Goal: Task Accomplishment & Management: Manage account settings

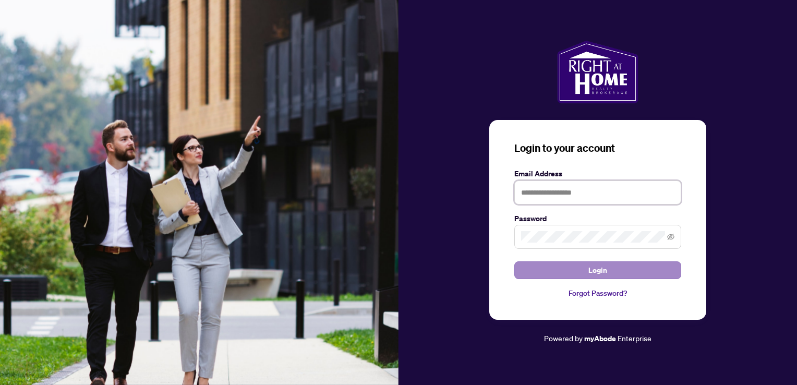
type input "**********"
click at [576, 272] on button "Login" at bounding box center [597, 270] width 167 height 18
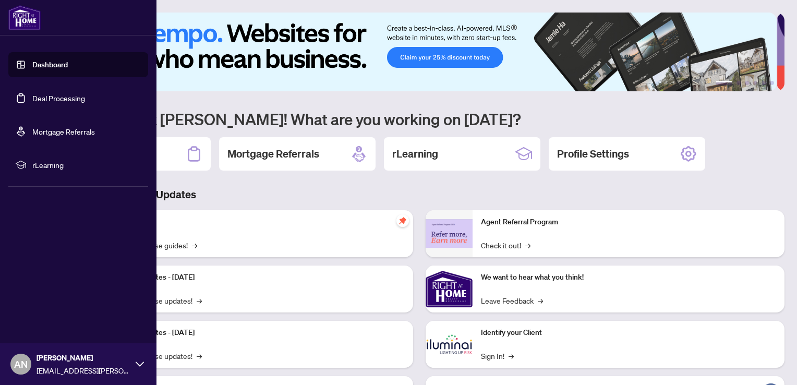
click at [32, 98] on link "Deal Processing" at bounding box center [58, 97] width 53 height 9
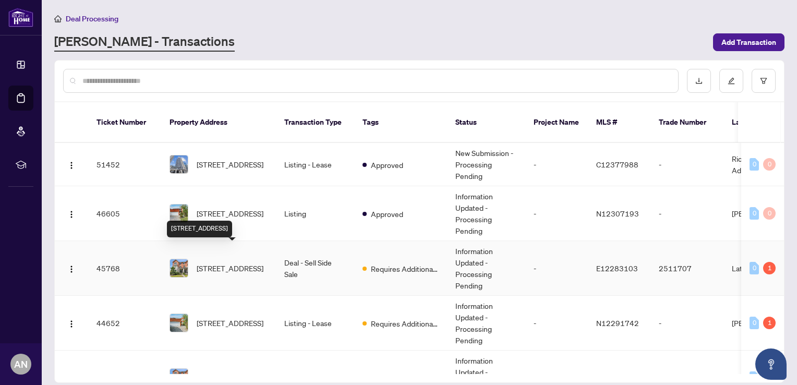
click at [224, 262] on span "[STREET_ADDRESS]" at bounding box center [230, 267] width 67 height 11
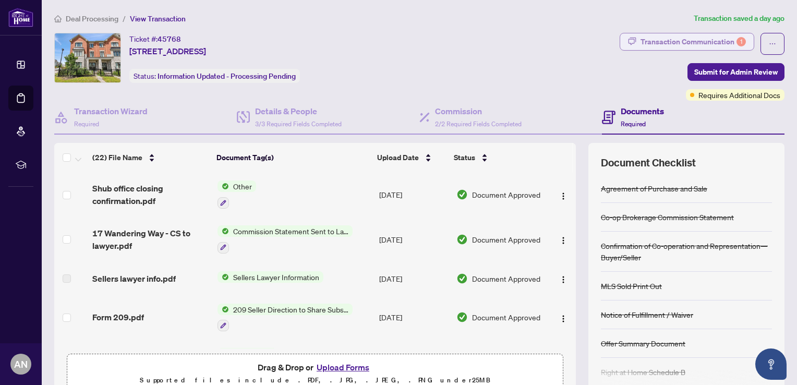
click at [679, 41] on div "Transaction Communication 1" at bounding box center [692, 41] width 105 height 17
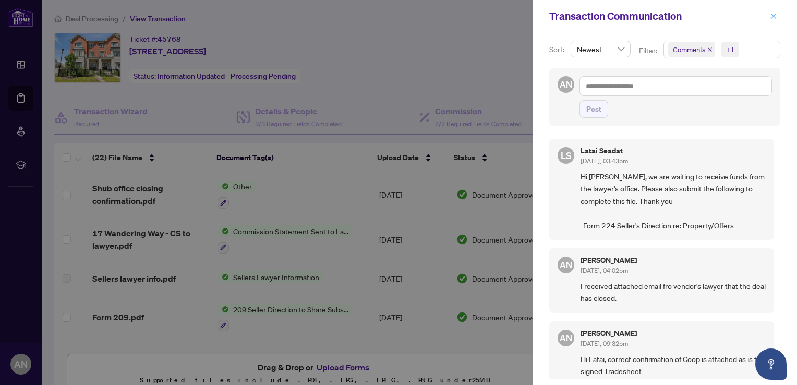
click at [772, 15] on icon "close" at bounding box center [773, 16] width 7 height 7
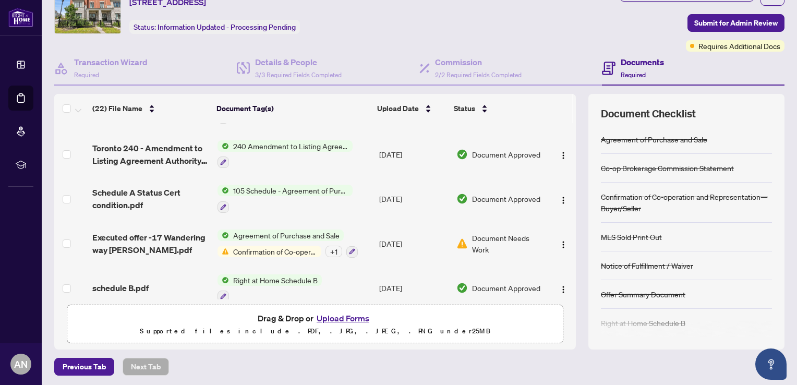
scroll to position [50, 0]
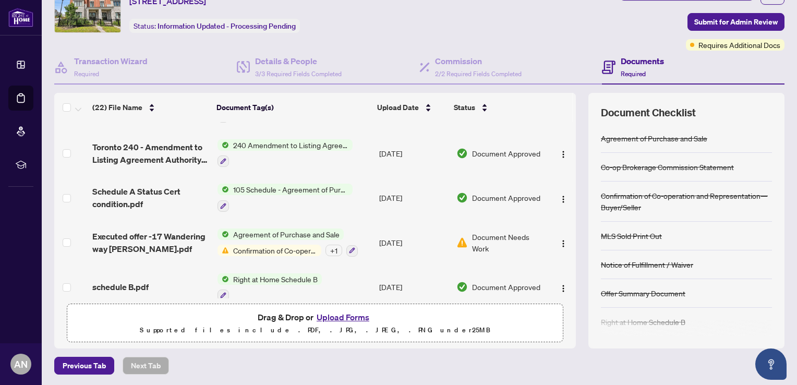
click at [337, 315] on button "Upload Forms" at bounding box center [342, 317] width 59 height 14
click at [715, 44] on span "Requires Additional Docs" at bounding box center [739, 44] width 82 height 11
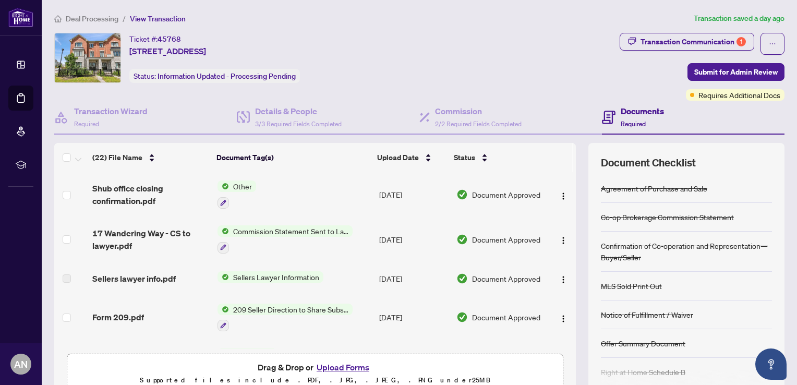
scroll to position [0, 0]
click at [693, 41] on div "Transaction Communication 1" at bounding box center [692, 41] width 105 height 17
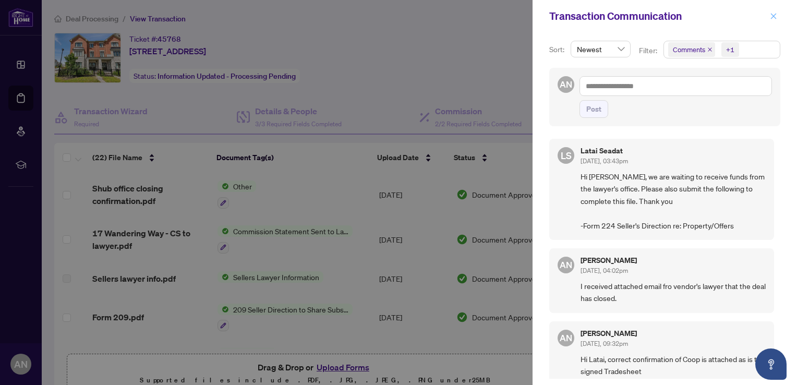
click at [772, 15] on icon "close" at bounding box center [773, 16] width 7 height 7
